Goal: Download file/media: Obtain a digital file from the website

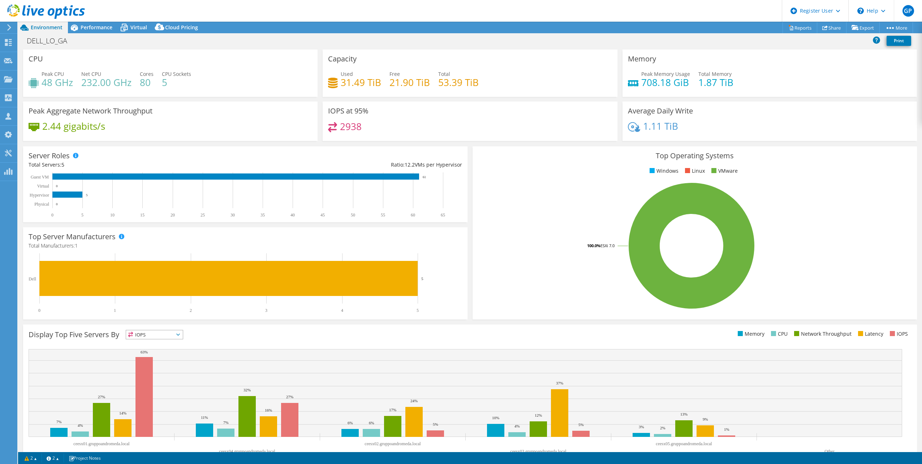
select select "USD"
click at [135, 28] on span "Virtual" at bounding box center [138, 27] width 17 height 7
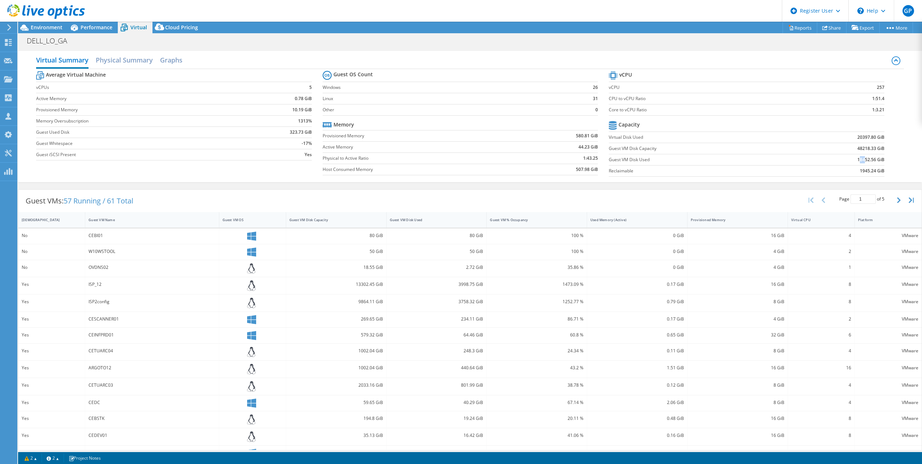
drag, startPoint x: 858, startPoint y: 162, endPoint x: 854, endPoint y: 159, distance: 5.2
click at [857, 159] on b "18452.56 GiB" at bounding box center [870, 159] width 27 height 7
drag, startPoint x: 854, startPoint y: 159, endPoint x: 850, endPoint y: 160, distance: 4.1
click at [850, 160] on td "18452.56 GiB" at bounding box center [836, 159] width 95 height 11
drag, startPoint x: 850, startPoint y: 160, endPoint x: 861, endPoint y: 160, distance: 11.2
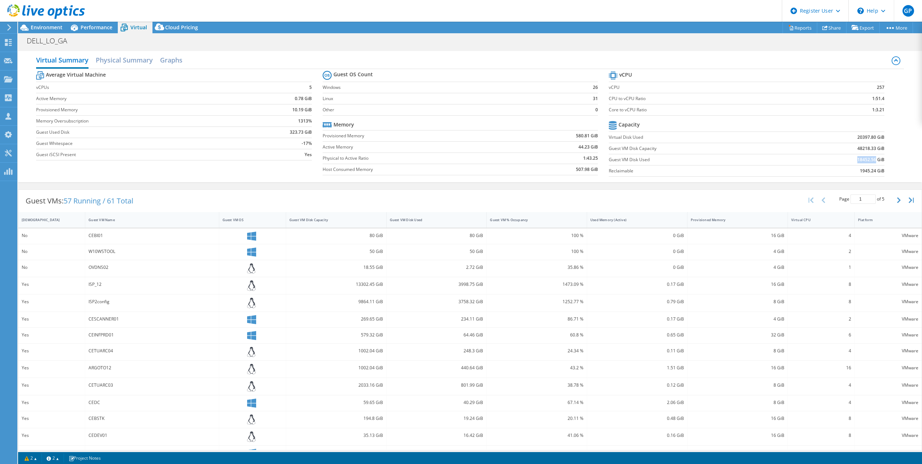
click at [861, 160] on td "18452.56 GiB" at bounding box center [836, 159] width 95 height 11
copy b "18452.56"
click at [48, 30] on span "Environment" at bounding box center [47, 27] width 32 height 7
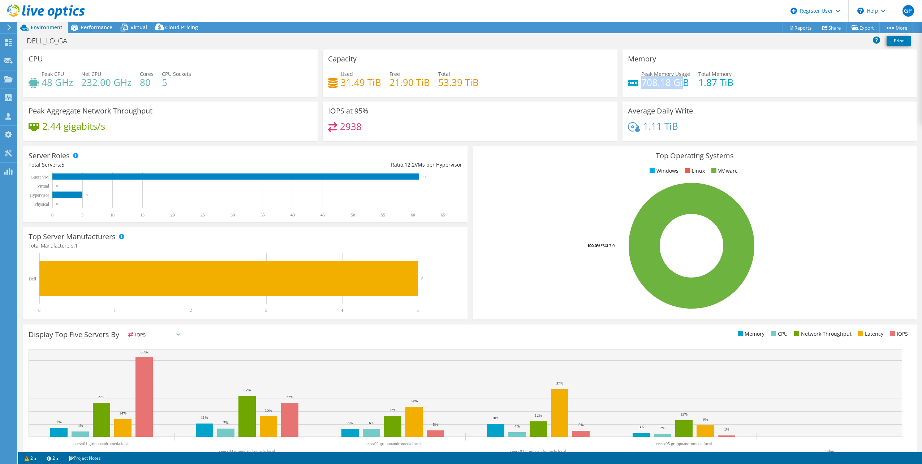
drag, startPoint x: 681, startPoint y: 81, endPoint x: 640, endPoint y: 81, distance: 40.8
click at [641, 81] on h4 "708.18 GiB" at bounding box center [665, 82] width 49 height 8
drag, startPoint x: 640, startPoint y: 81, endPoint x: 648, endPoint y: 90, distance: 11.5
click at [648, 90] on div "Peak Memory Usage 708.18 GiB Total Memory 1.87 TiB" at bounding box center [770, 81] width 284 height 23
click at [87, 29] on span "Performance" at bounding box center [97, 27] width 32 height 7
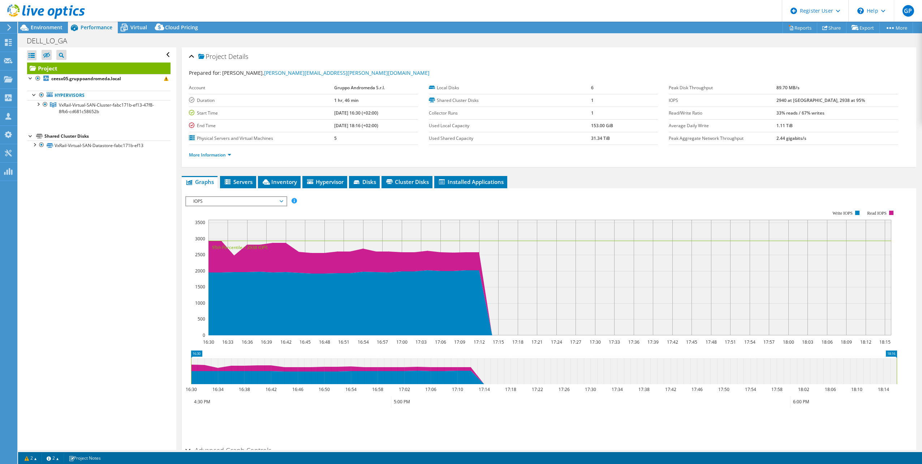
click at [247, 202] on span "IOPS" at bounding box center [236, 201] width 93 height 9
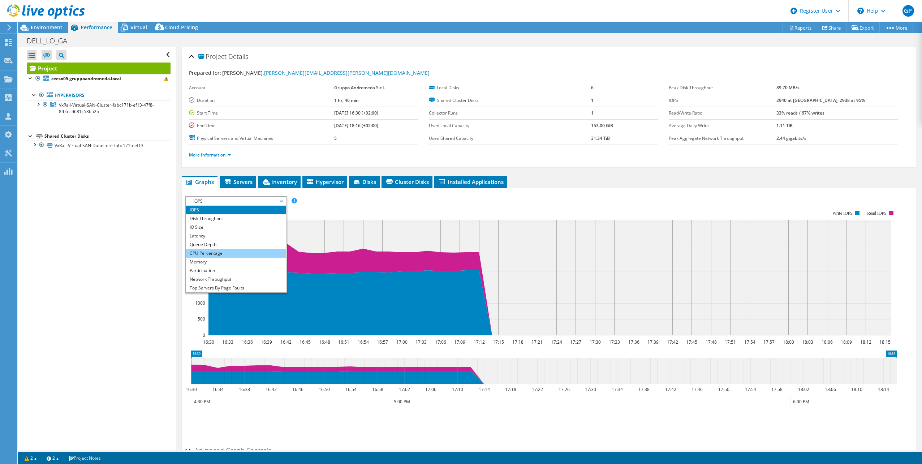
click at [221, 250] on li "CPU Percentage" at bounding box center [236, 253] width 100 height 9
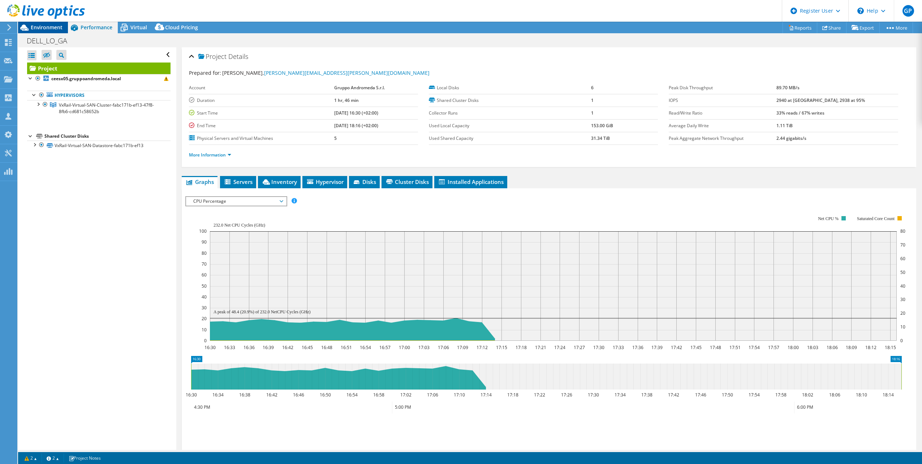
click at [31, 25] on span "Environment" at bounding box center [47, 27] width 32 height 7
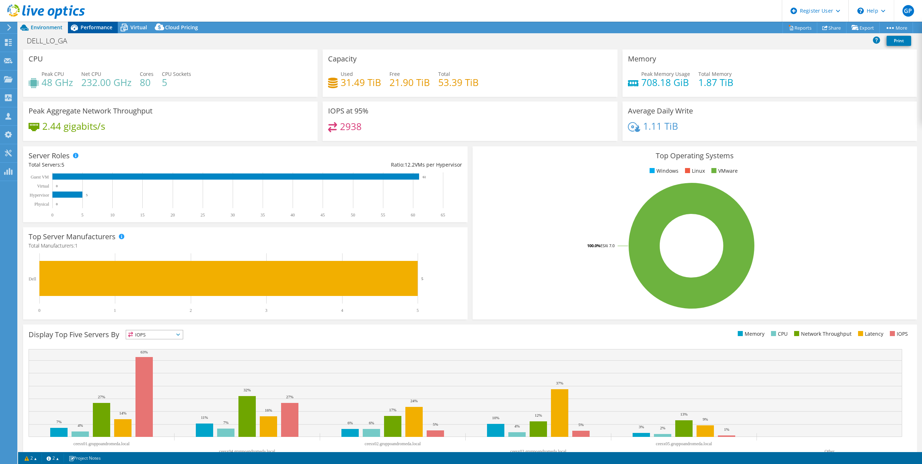
click at [94, 28] on span "Performance" at bounding box center [97, 27] width 32 height 7
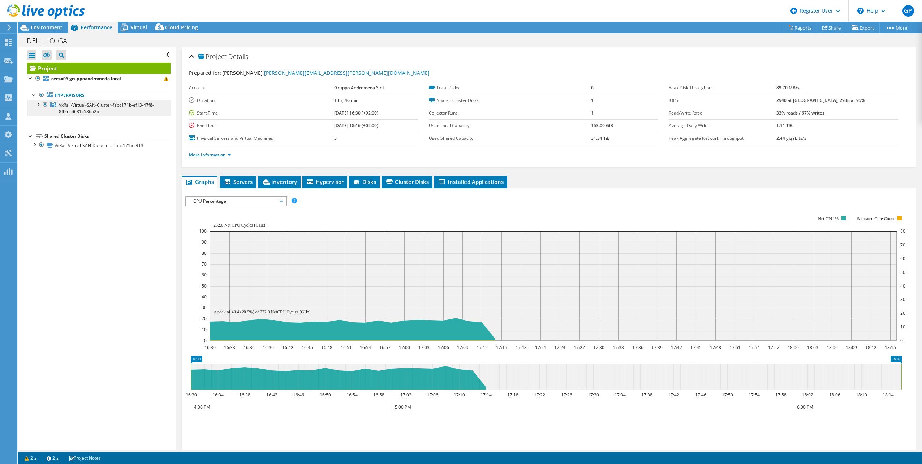
click at [86, 108] on span "VxRail-Virtual-SAN-Cluster-fabc171b-ef13-47f8-8fb6-cd681c58652b" at bounding box center [106, 108] width 95 height 13
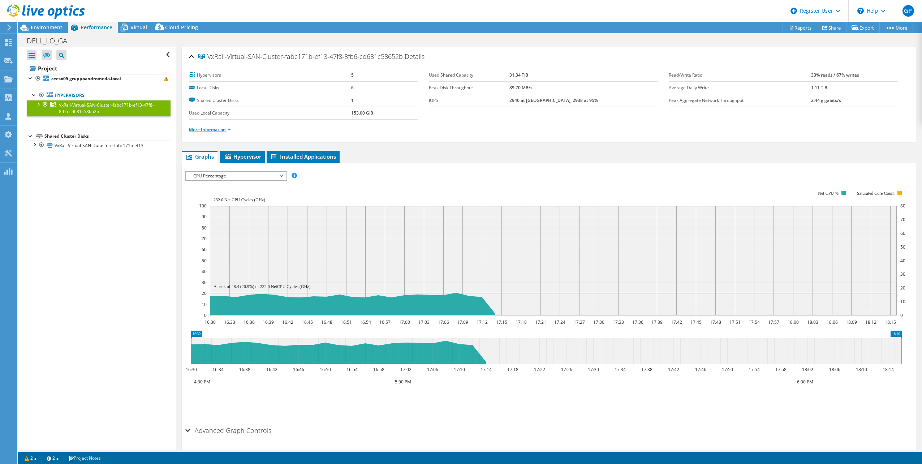
click at [215, 130] on link "More Information" at bounding box center [210, 129] width 42 height 6
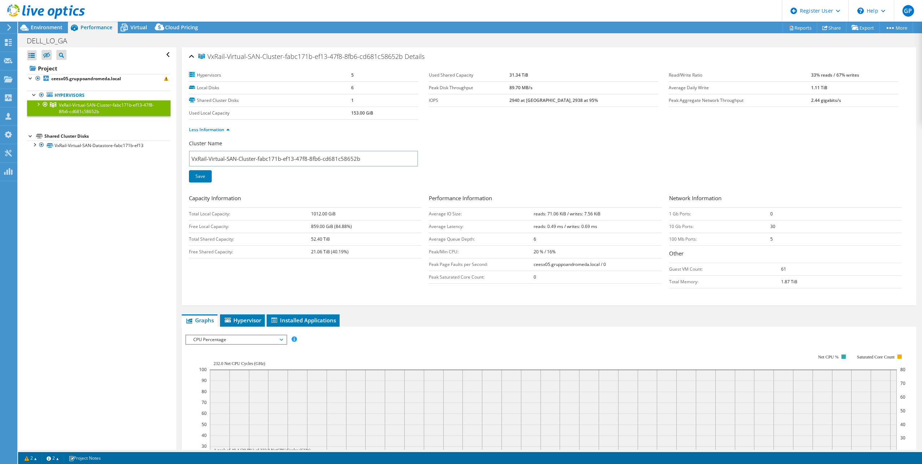
click at [38, 103] on div at bounding box center [37, 103] width 7 height 7
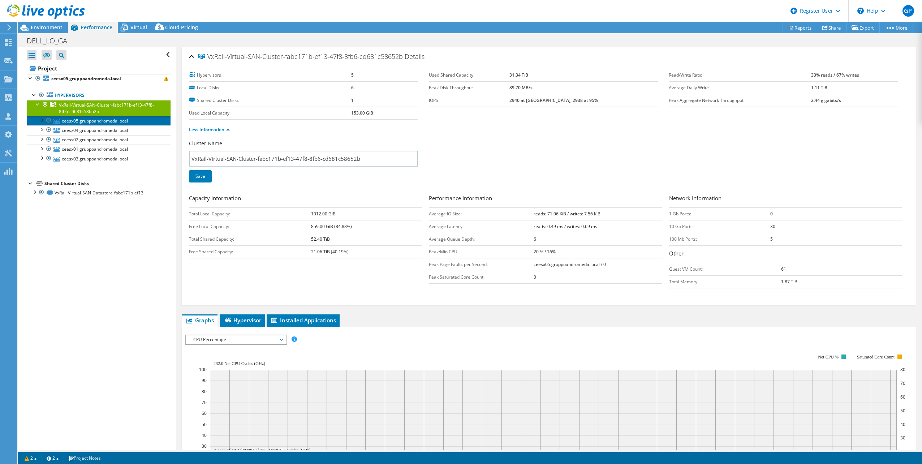
click at [86, 122] on link "ceesx05.gruppoandromeda.local" at bounding box center [98, 120] width 143 height 9
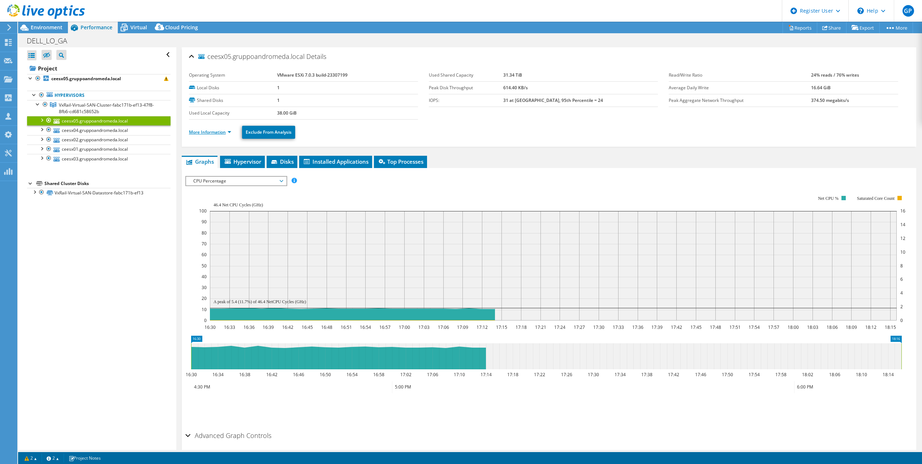
click at [210, 131] on link "More Information" at bounding box center [210, 132] width 42 height 6
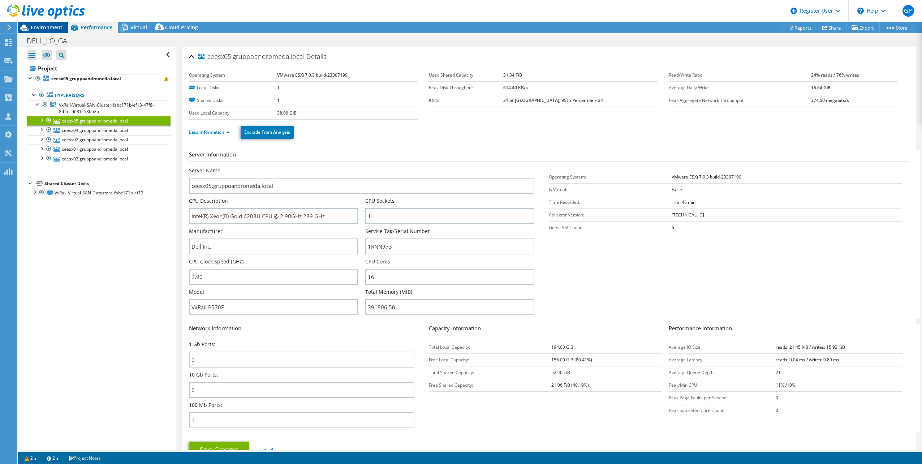
click at [36, 27] on span "Environment" at bounding box center [47, 27] width 32 height 7
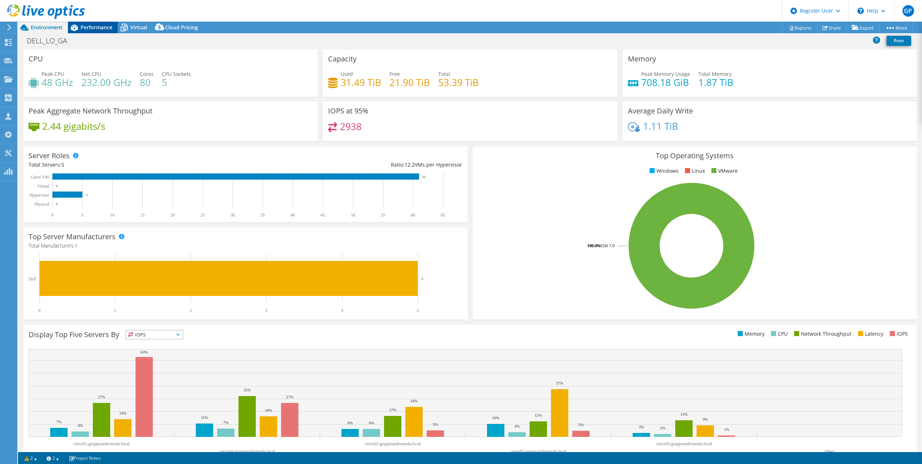
click at [101, 31] on div "Performance" at bounding box center [93, 28] width 50 height 12
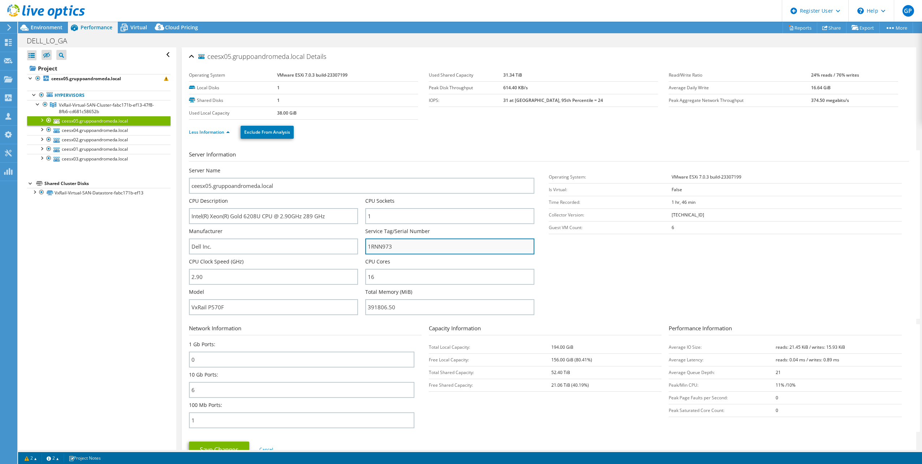
click at [385, 248] on input "1RNN973" at bounding box center [449, 246] width 169 height 16
click at [143, 30] on span "Virtual" at bounding box center [138, 27] width 17 height 7
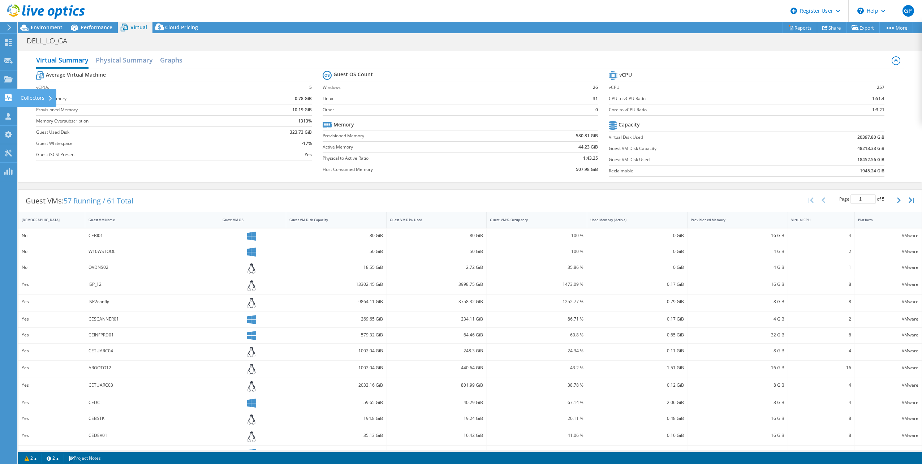
click at [11, 100] on use at bounding box center [8, 97] width 7 height 7
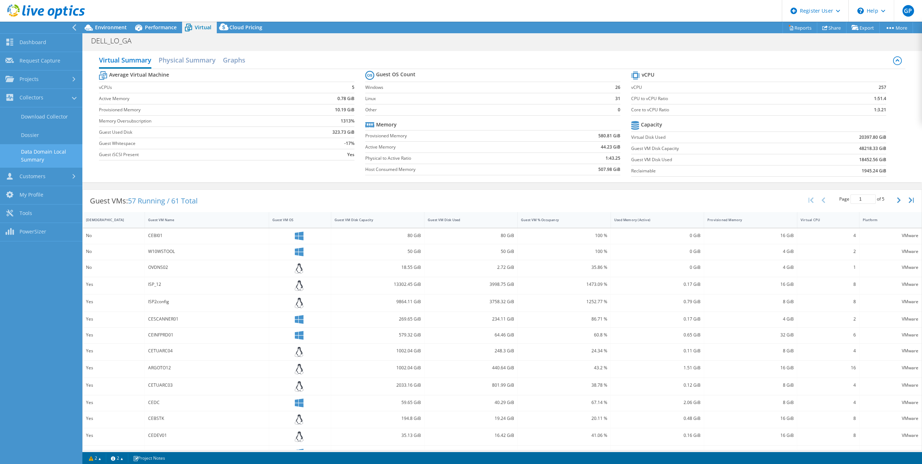
click at [42, 155] on link "Data Domain Local Summary" at bounding box center [41, 155] width 82 height 23
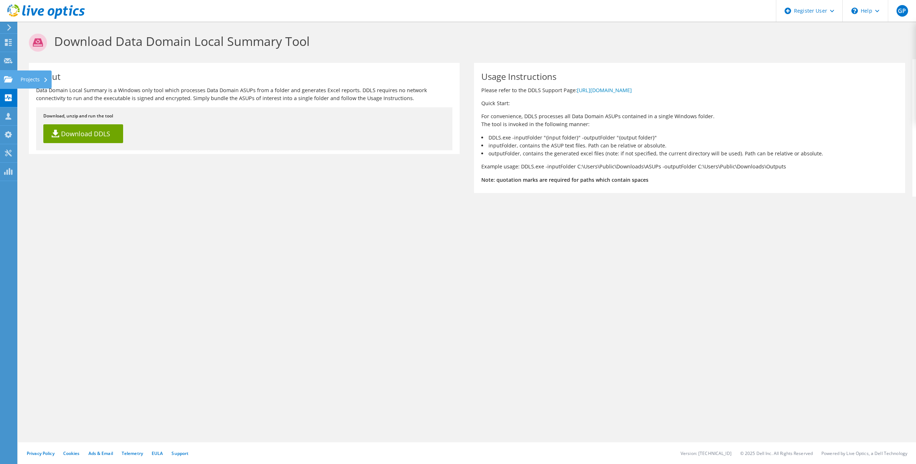
click at [12, 77] on icon at bounding box center [8, 79] width 9 height 7
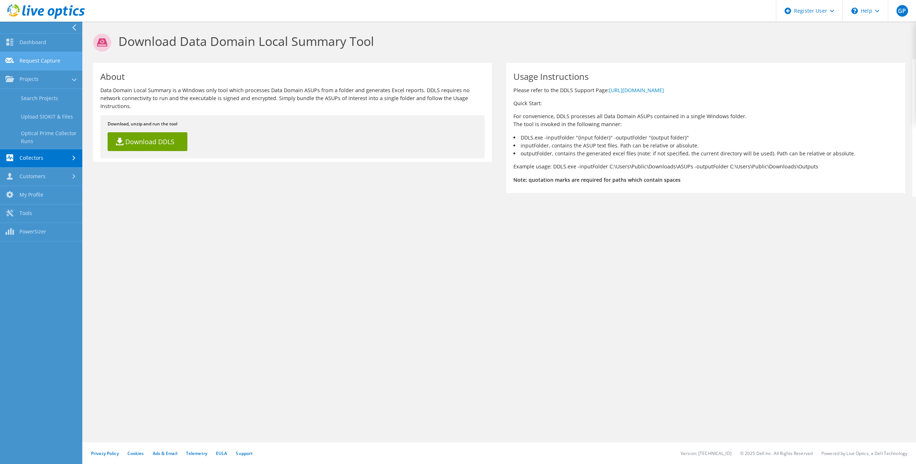
click at [54, 61] on link "Request Capture" at bounding box center [41, 61] width 82 height 18
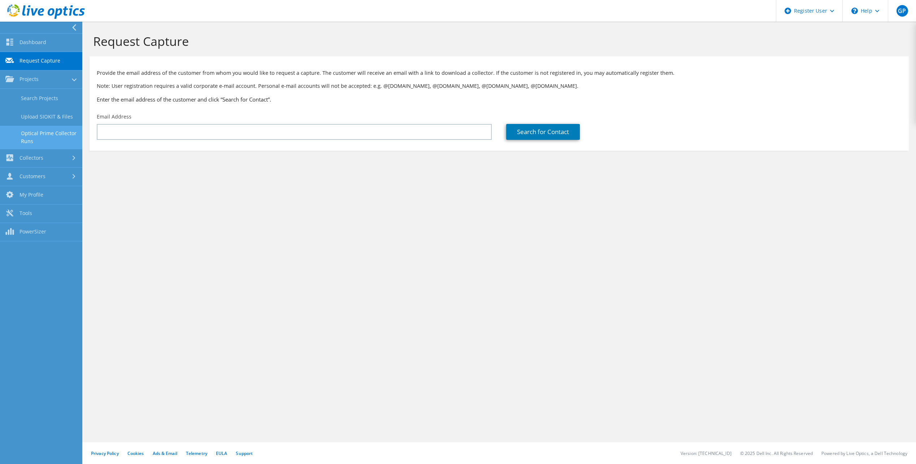
click at [53, 137] on link "Optical Prime Collector Runs" at bounding box center [41, 137] width 82 height 23
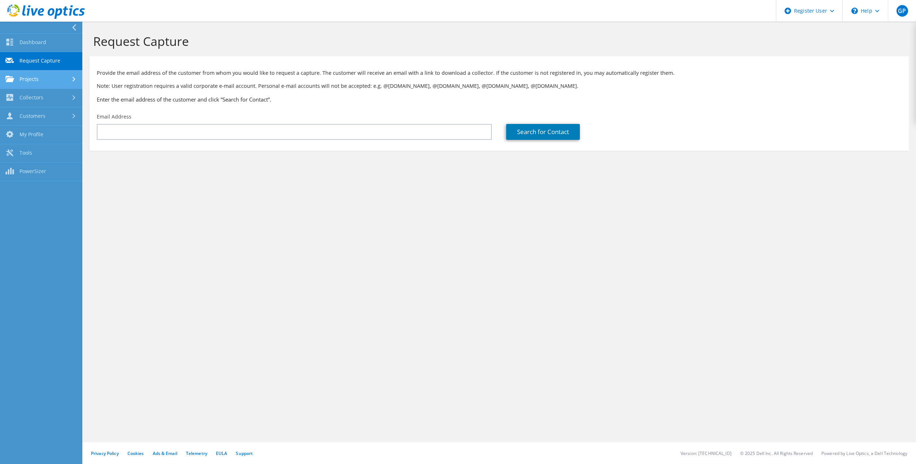
click at [43, 77] on link "Projects" at bounding box center [41, 79] width 82 height 18
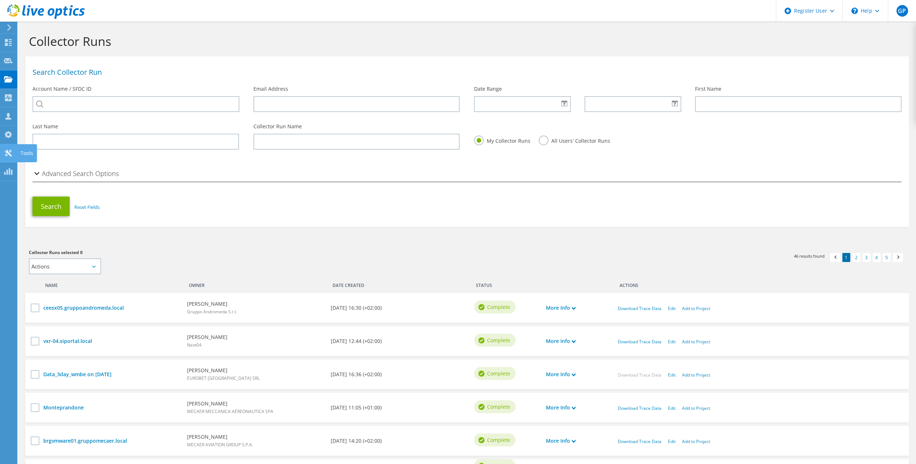
click at [10, 155] on icon at bounding box center [8, 153] width 9 height 7
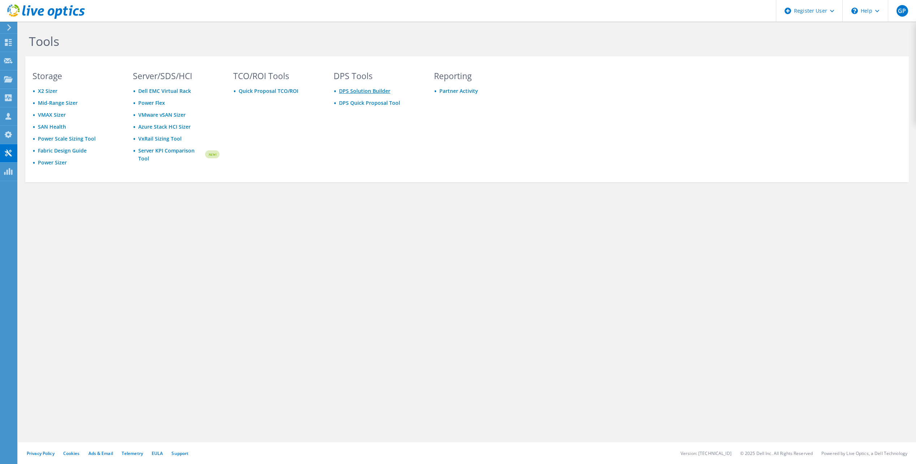
click at [380, 92] on link "DPS Solution Builder" at bounding box center [364, 90] width 51 height 7
click at [282, 145] on div "TCO/ROI Tools Quick Proposal TCO/ROI" at bounding box center [276, 126] width 101 height 108
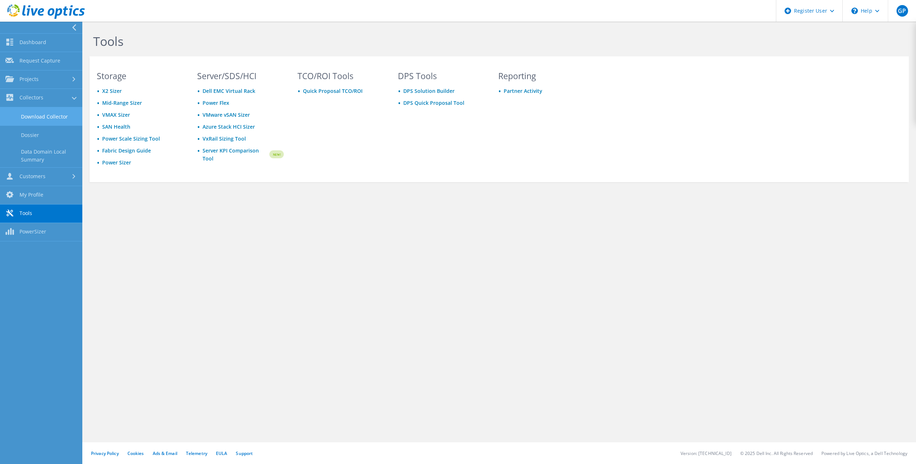
click at [53, 119] on link "Download Collector" at bounding box center [41, 116] width 82 height 18
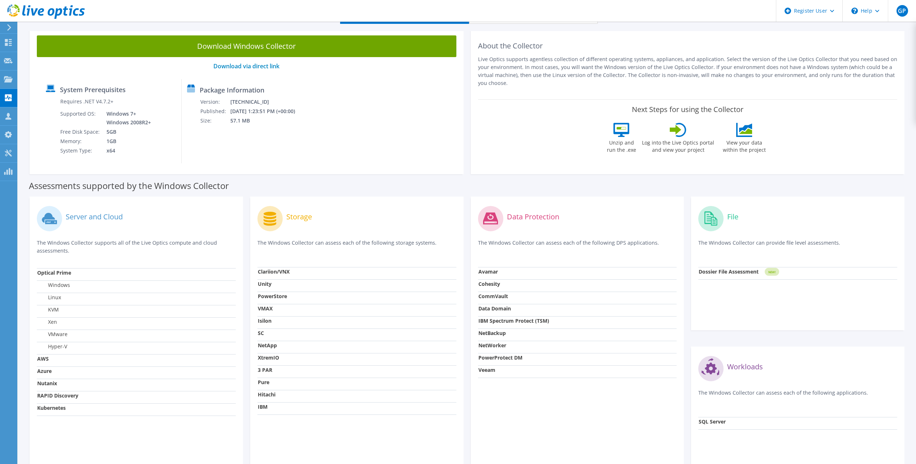
scroll to position [95, 0]
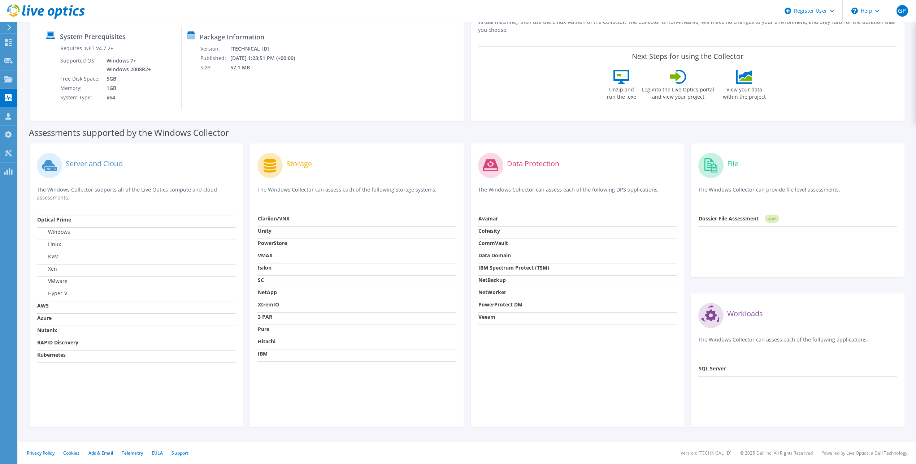
click at [495, 280] on strong "NetBackup" at bounding box center [492, 279] width 27 height 7
click at [728, 219] on strong "Dossier File Assessment" at bounding box center [729, 218] width 60 height 7
click at [486, 254] on strong "Data Domain" at bounding box center [495, 255] width 33 height 7
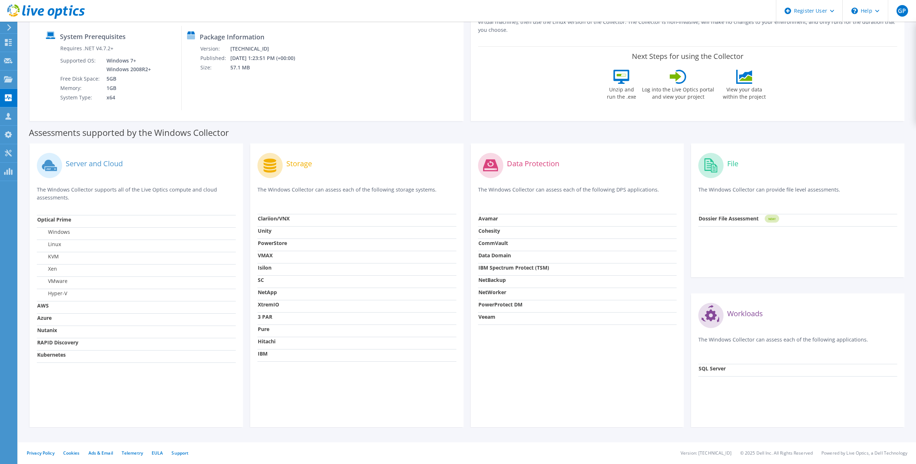
drag, startPoint x: 486, startPoint y: 254, endPoint x: 379, endPoint y: 252, distance: 107.6
click at [379, 252] on td "VMAX" at bounding box center [357, 257] width 199 height 12
click at [11, 81] on use at bounding box center [8, 79] width 9 height 6
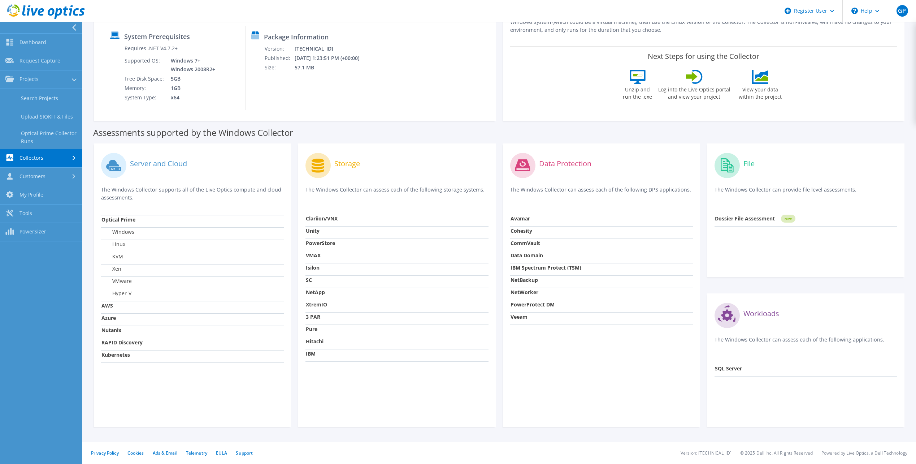
click at [36, 162] on link "Collectors" at bounding box center [41, 158] width 82 height 18
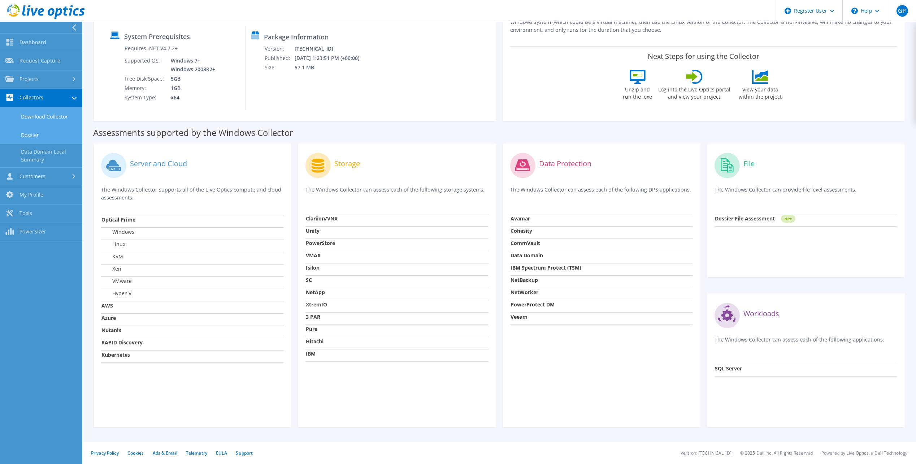
click at [40, 135] on link "Dossier" at bounding box center [41, 135] width 82 height 18
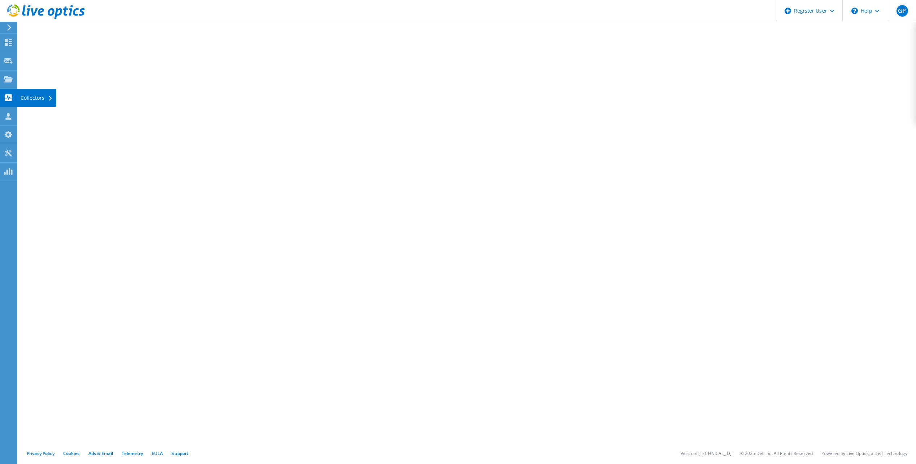
click at [6, 102] on div at bounding box center [8, 99] width 9 height 8
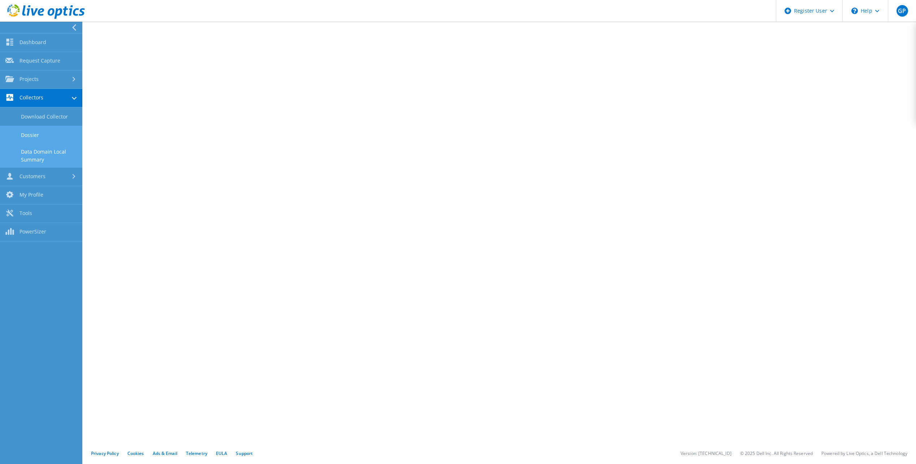
click at [35, 150] on link "Data Domain Local Summary" at bounding box center [41, 155] width 82 height 23
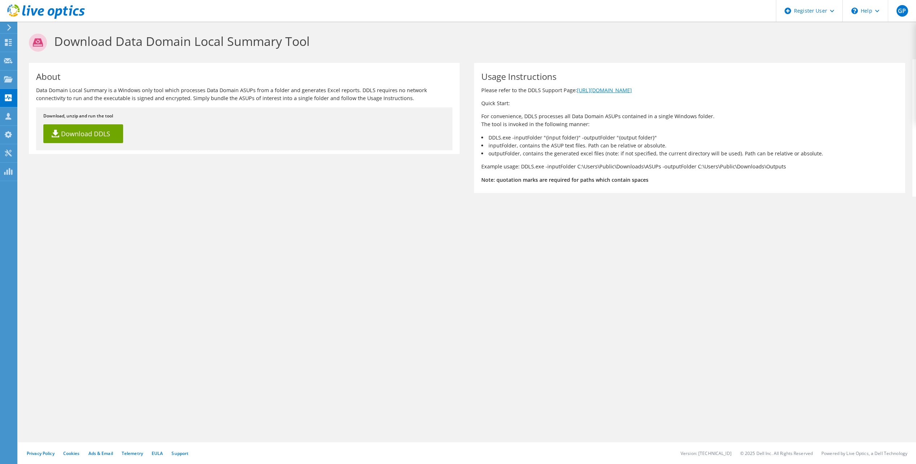
click at [628, 90] on link "[URL][DOMAIN_NAME]" at bounding box center [604, 90] width 55 height 7
click at [9, 80] on use at bounding box center [8, 79] width 9 height 6
